Goal: Task Accomplishment & Management: Manage account settings

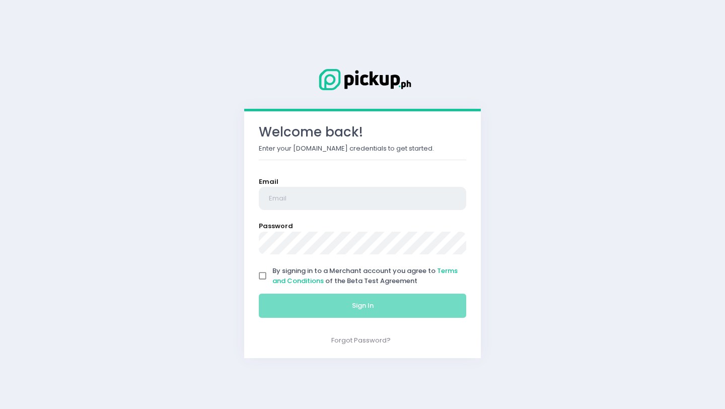
type input "[EMAIL_ADDRESS][DOMAIN_NAME]"
click at [262, 272] on input "By signing in to a Merchant account you agree to Terms and Conditions of the Be…" at bounding box center [262, 275] width 19 height 19
checkbox input "true"
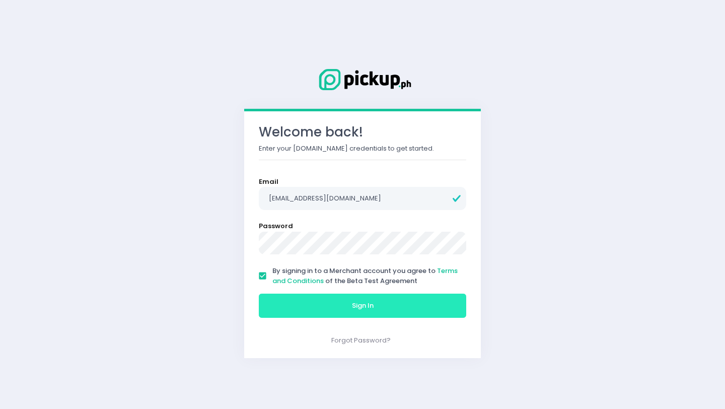
click at [281, 297] on button "Sign In" at bounding box center [362, 305] width 207 height 24
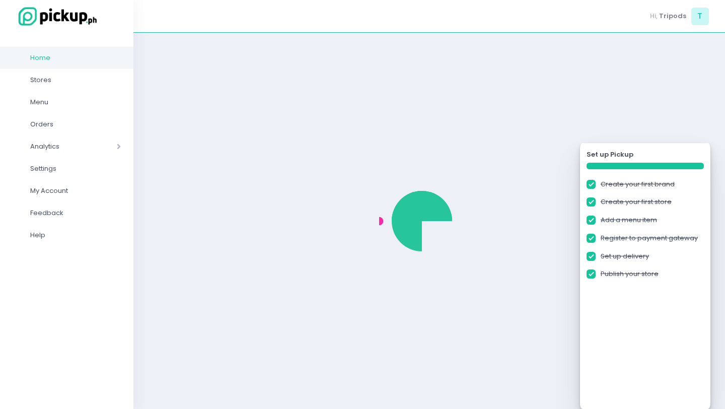
checkbox input "true"
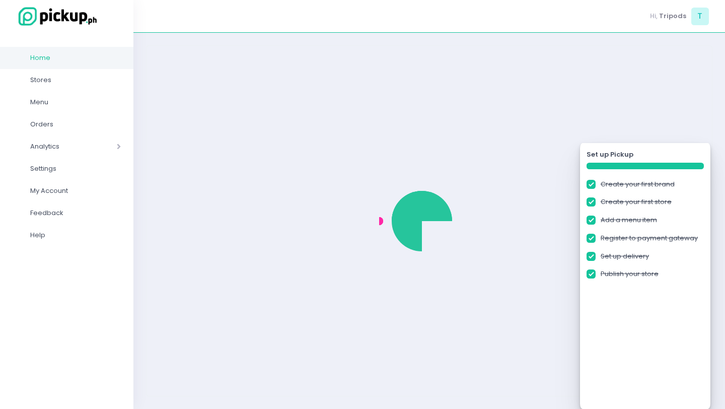
checkbox input "true"
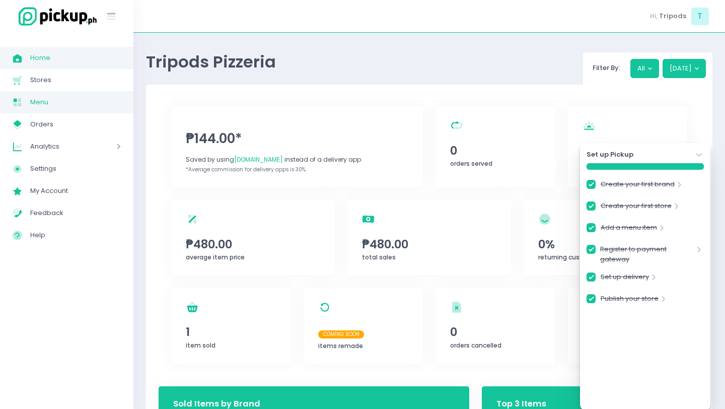
click at [36, 100] on span "Menu" at bounding box center [75, 102] width 91 height 13
checkbox input "true"
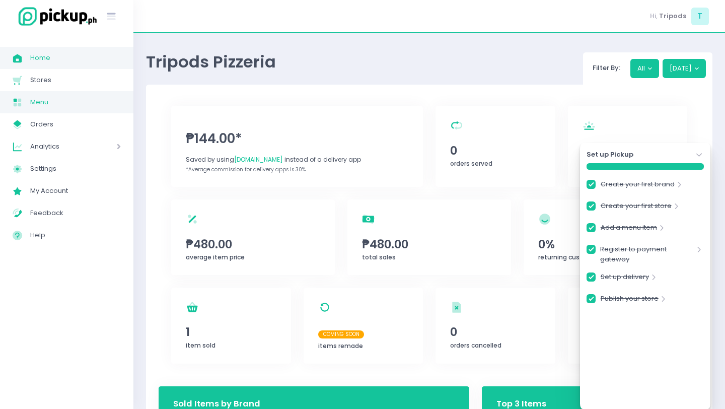
checkbox input "true"
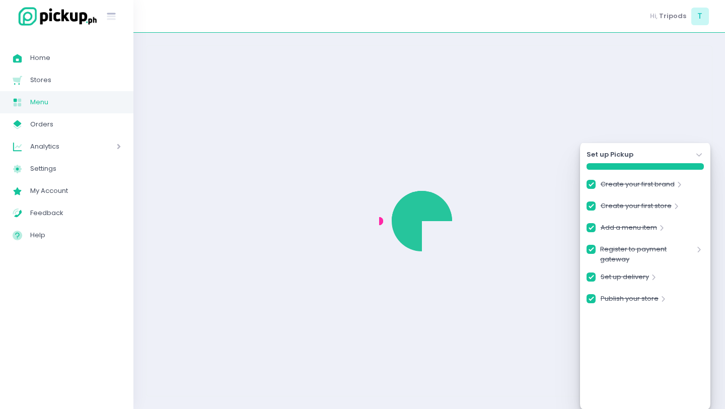
checkbox input "true"
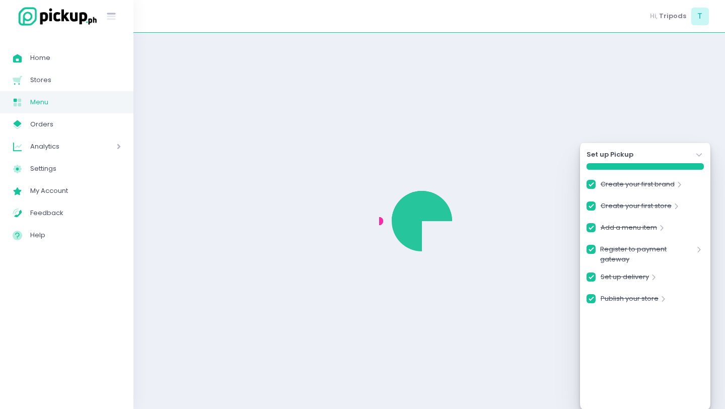
checkbox input "true"
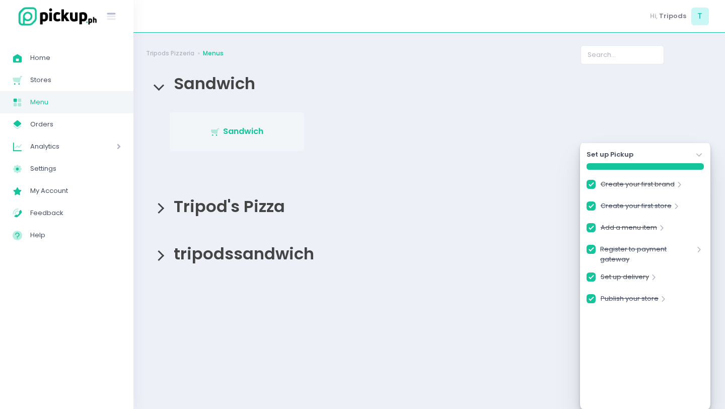
click at [255, 134] on span "Sandwich" at bounding box center [243, 131] width 40 height 12
checkbox input "true"
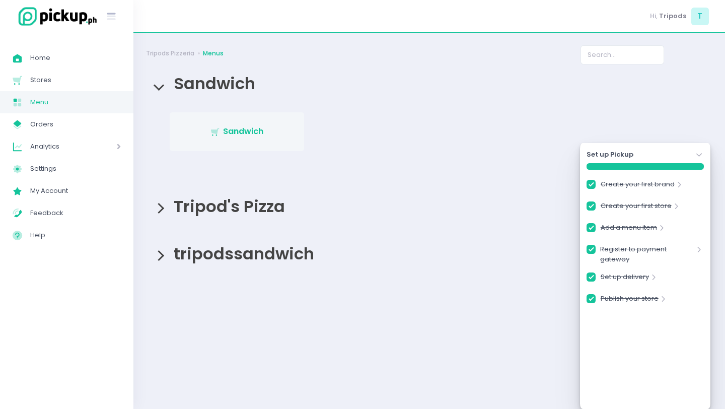
checkbox input "true"
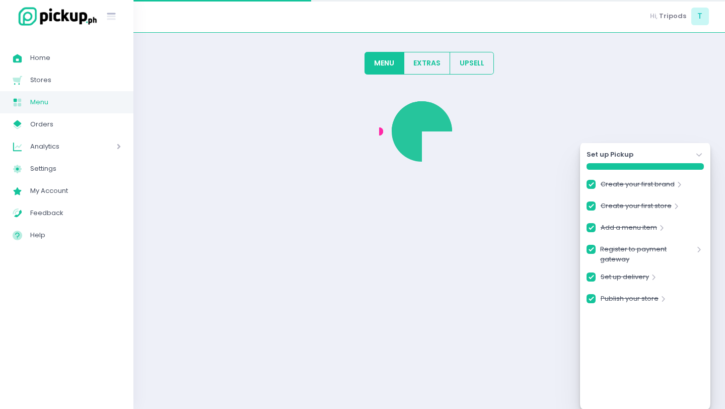
checkbox input "true"
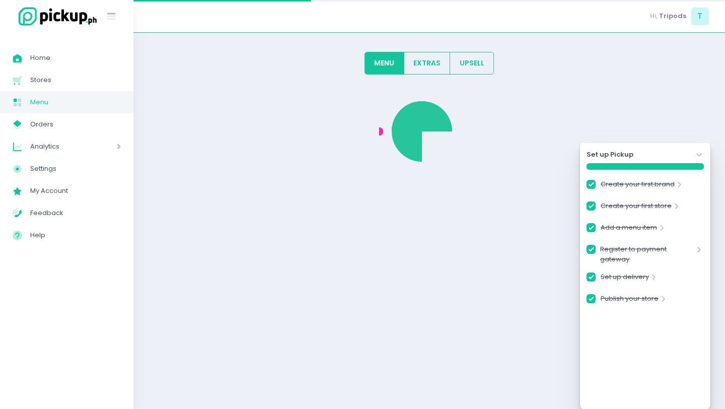
checkbox input "true"
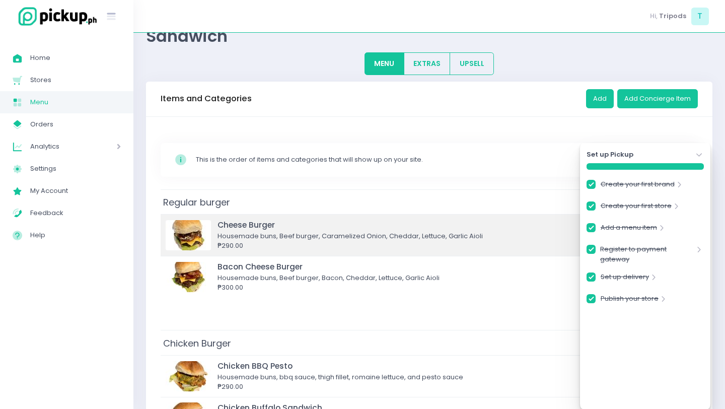
scroll to position [47, 0]
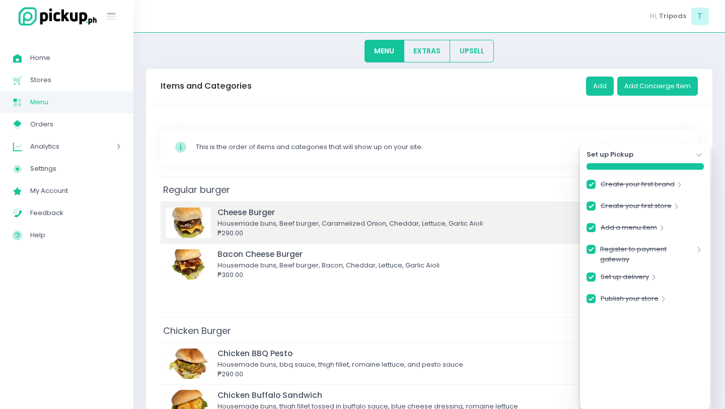
click at [343, 242] on td "Cheese Burger Housemade buns, Beef burger, Caramelized Onion, Cheddar, Lettuce,…" at bounding box center [429, 222] width 537 height 42
click at [263, 229] on div "₱290.00" at bounding box center [438, 233] width 443 height 10
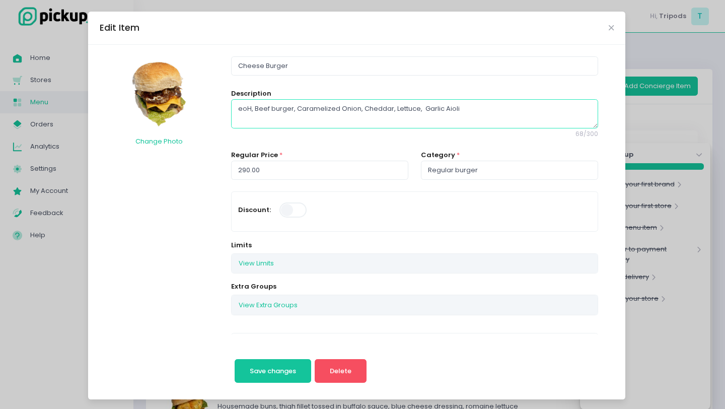
drag, startPoint x: 295, startPoint y: 107, endPoint x: 225, endPoint y: 107, distance: 70.5
click at [242, 111] on textarea "eoH, Beef burger, Caramelized Onion, Cheddar, Lettuce, Garlic Aioli" at bounding box center [414, 113] width 366 height 29
type textarea "Homemade Brioschal buns, Beef burger, Caramelized Onion, Cheddar, Lettuce, Garl…"
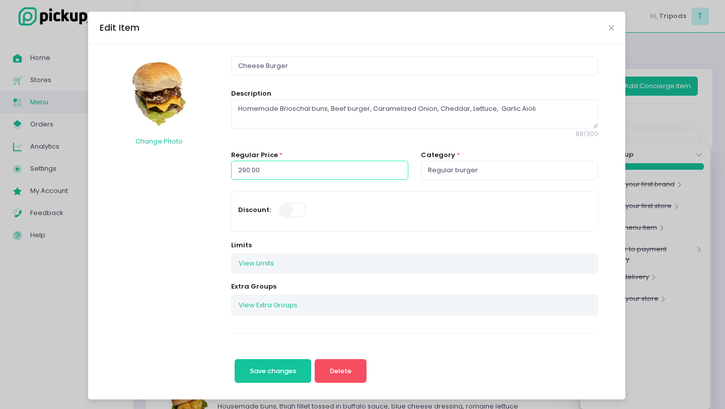
click at [275, 171] on input "290.00" at bounding box center [319, 170] width 177 height 19
type input "260.00"
click at [298, 111] on textarea "Homemade Brioschal buns, Beef burger, Caramelized Onion, Cheddar, Lettuce, Garl…" at bounding box center [414, 113] width 366 height 29
click at [278, 362] on button "Save changes" at bounding box center [273, 371] width 77 height 24
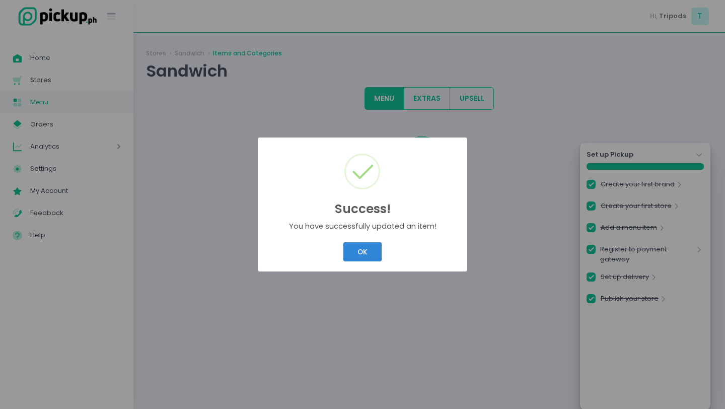
scroll to position [0, 0]
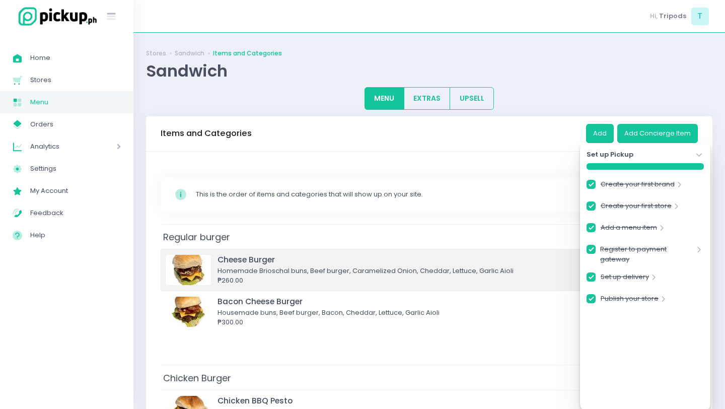
click at [369, 257] on div "Cheese Burger" at bounding box center [438, 260] width 443 height 12
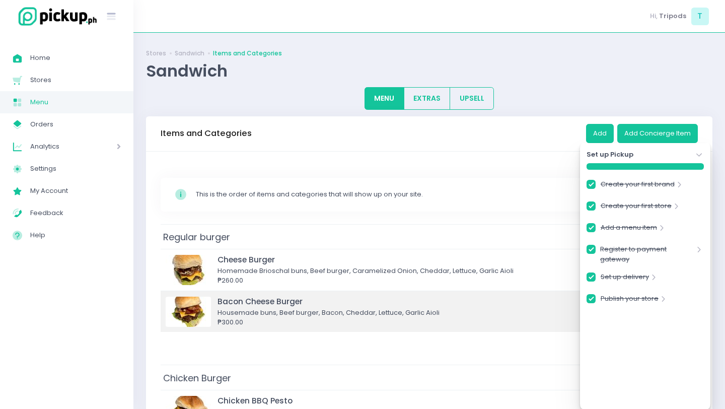
click at [275, 324] on div "₱300.00" at bounding box center [438, 322] width 443 height 10
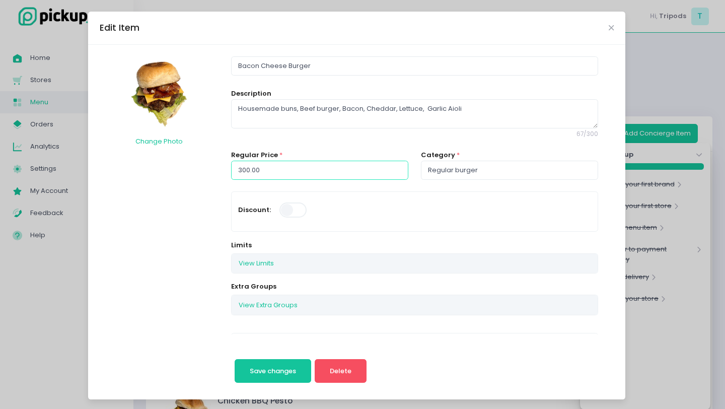
click at [300, 169] on input "300.00" at bounding box center [319, 170] width 177 height 19
type input "260.00"
click at [372, 119] on textarea "Housemade buns, Beef burger, Bacon, Cheddar, Lettuce, Garlic Aioli" at bounding box center [414, 113] width 366 height 29
click at [280, 376] on button "Save changes" at bounding box center [273, 371] width 77 height 24
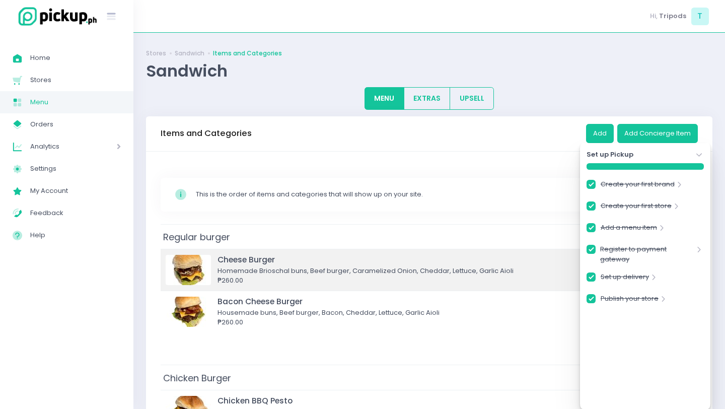
click at [292, 278] on div "₱260.00" at bounding box center [438, 280] width 443 height 10
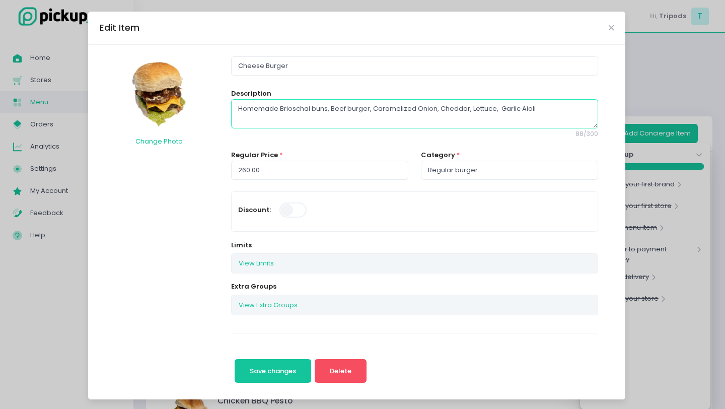
click at [431, 121] on textarea "Homemade Brioschal buns, Beef burger, Caramelized Onion, Cheddar, Lettuce, Garl…" at bounding box center [414, 113] width 366 height 29
click at [61, 279] on div "Edit Item Change Photo Cheese Burger Description Homemade Brioschal buns, Beef …" at bounding box center [362, 204] width 725 height 409
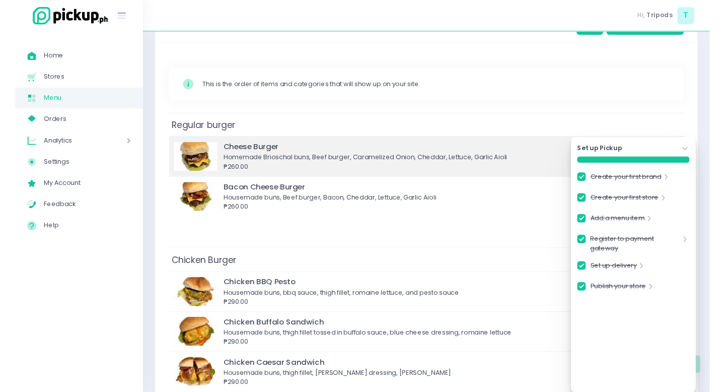
scroll to position [183, 0]
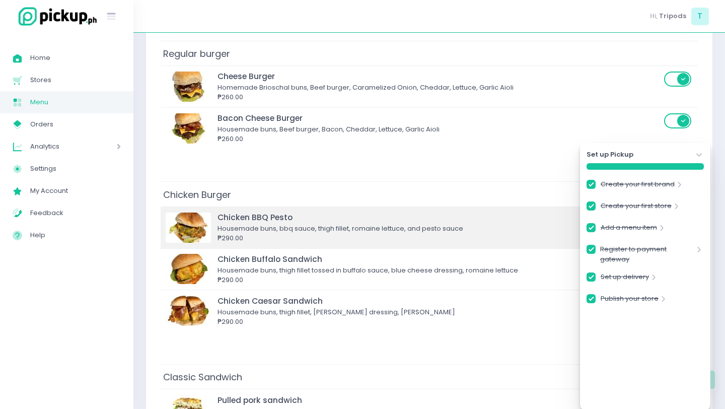
click at [272, 233] on div "₱290.00" at bounding box center [438, 238] width 443 height 10
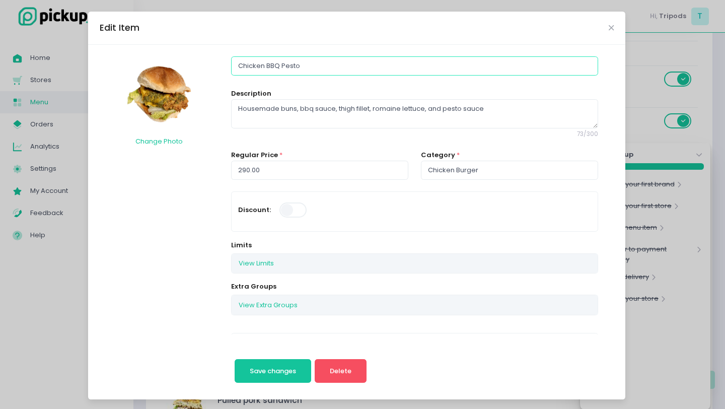
click at [347, 66] on input "Chicken BBQ Pesto" at bounding box center [414, 65] width 366 height 19
drag, startPoint x: 347, startPoint y: 66, endPoint x: 370, endPoint y: 70, distance: 23.4
click at [370, 70] on input "Chicken BBQ Pesto" at bounding box center [414, 65] width 366 height 19
click at [442, 119] on textarea "Housemade buns, bbq sauce, thigh fillet, romaine lettuce, and pesto sauce" at bounding box center [414, 113] width 366 height 29
click at [641, 115] on div "Edit Item Change Photo Chicken BBQ Pesto Description Housemade buns, bbq sauce,…" at bounding box center [362, 204] width 725 height 409
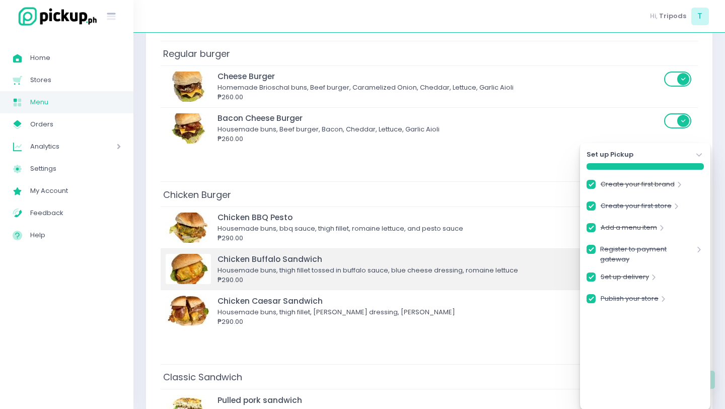
click at [347, 257] on div "Chicken Buffalo Sandwich" at bounding box center [438, 259] width 443 height 12
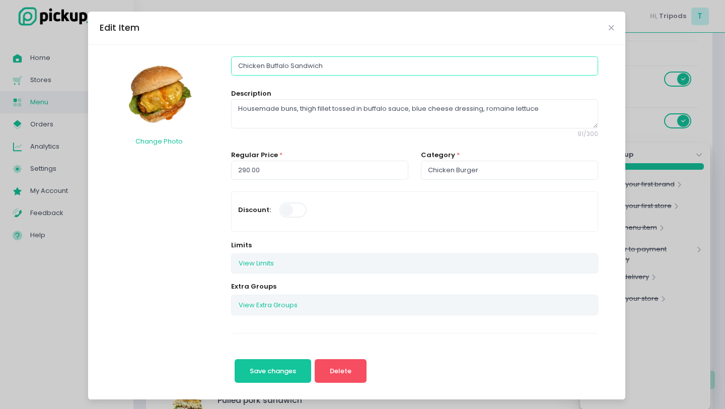
click at [348, 62] on input "Chicken Buffalo Sandwich" at bounding box center [414, 65] width 366 height 19
click at [315, 115] on textarea "Housemade buns, thigh fillet tossed in buffalo sauce, blue cheese dressing, rom…" at bounding box center [414, 113] width 366 height 29
drag, startPoint x: 315, startPoint y: 115, endPoint x: 325, endPoint y: 115, distance: 9.6
click at [325, 115] on textarea "Housemade buns, thigh fillet tossed in buffalo sauce, blue cheese dressing, rom…" at bounding box center [414, 113] width 366 height 29
click at [609, 26] on icon "Close" at bounding box center [610, 28] width 5 height 8
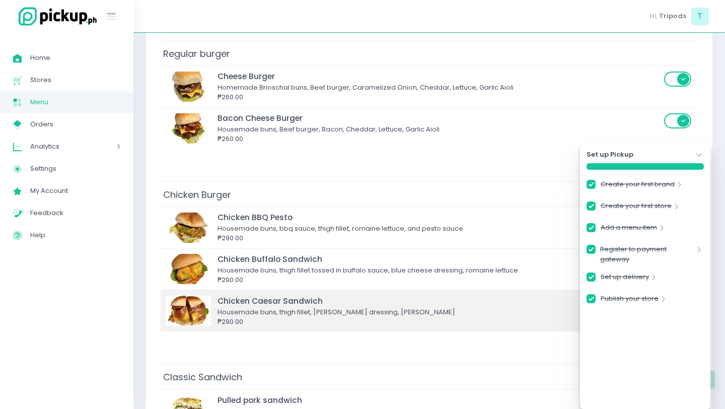
click at [309, 300] on div "Chicken Caesar Sandwich" at bounding box center [438, 301] width 443 height 12
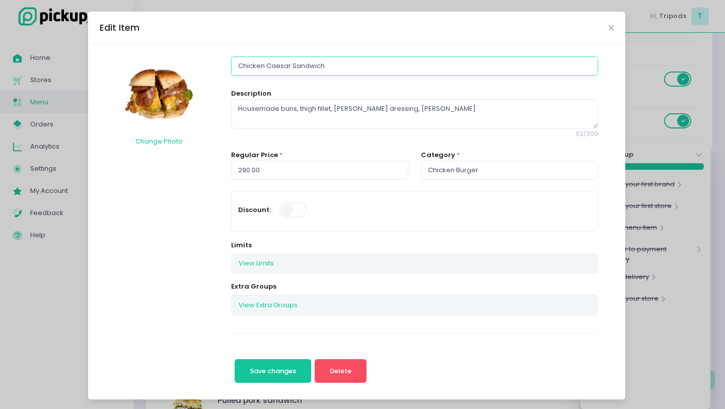
click at [382, 69] on input "Chicken Caesar Sandwich" at bounding box center [414, 65] width 366 height 19
click at [385, 69] on input "Chicken Caesar Sandwich" at bounding box center [414, 65] width 366 height 19
click at [399, 105] on textarea "Housemade buns, thigh fillet, [PERSON_NAME] dressing, [PERSON_NAME]" at bounding box center [414, 113] width 366 height 29
click at [700, 298] on div "Edit Item Change Photo Chicken Caesar Sandwich Description Housemade buns, thig…" at bounding box center [362, 204] width 725 height 409
